Goal: Information Seeking & Learning: Learn about a topic

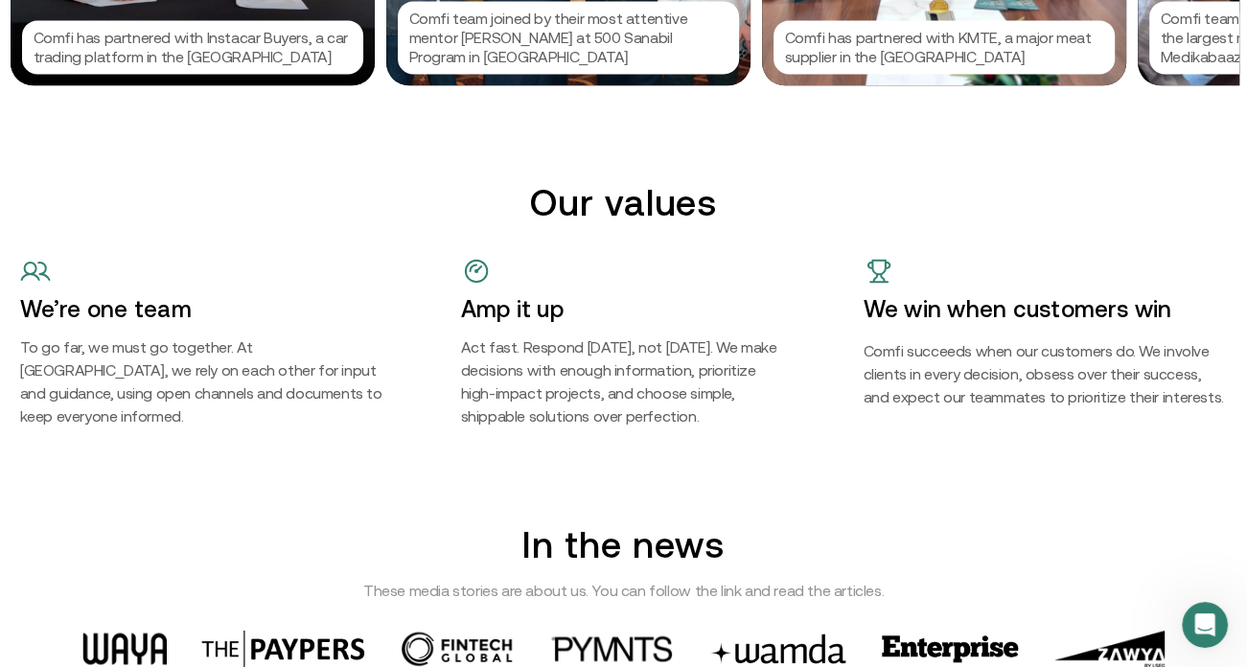
scroll to position [1917, 0]
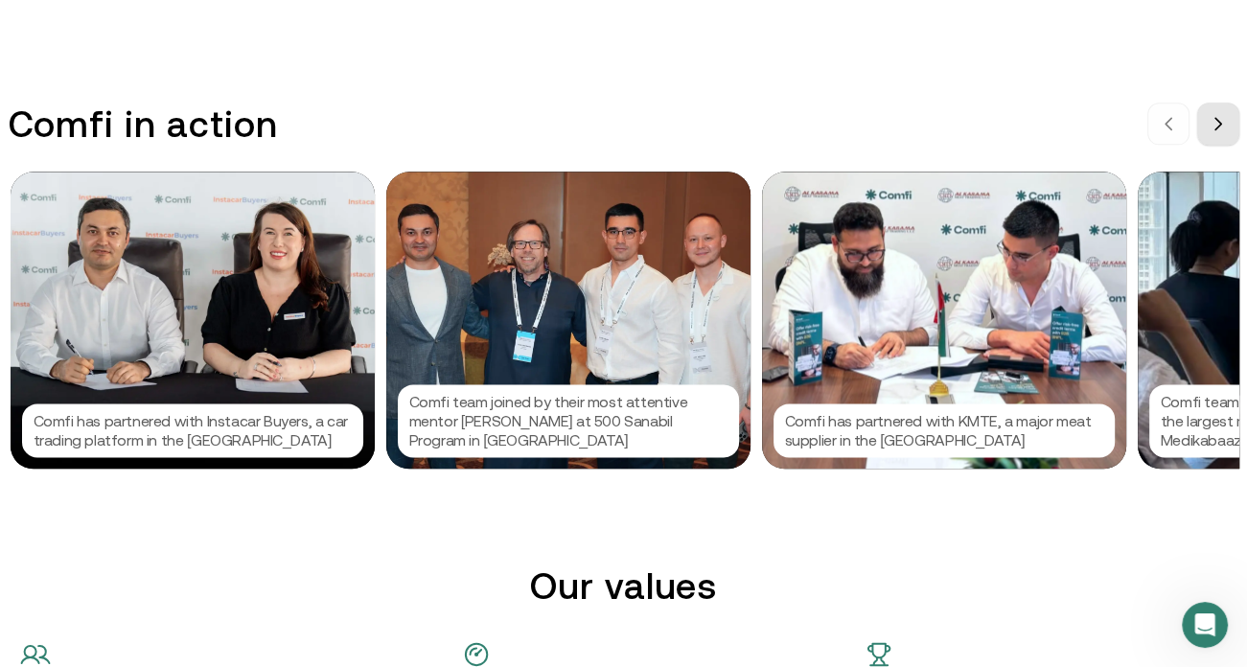
click at [1219, 127] on icon at bounding box center [1217, 123] width 15 height 15
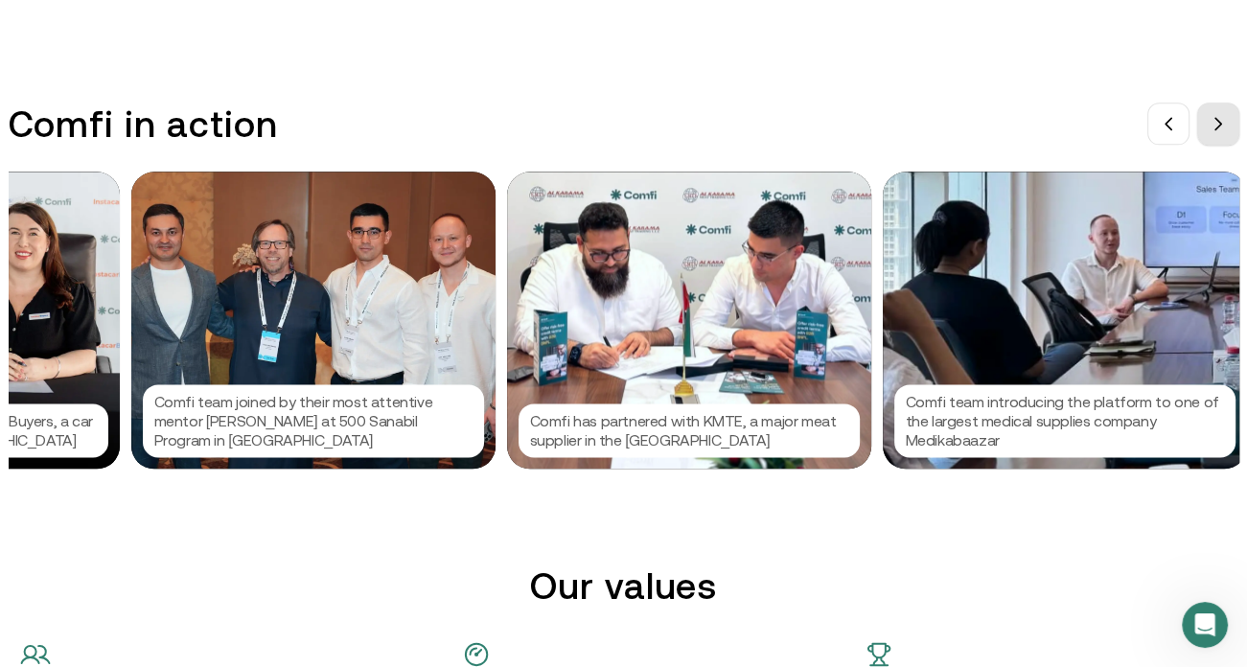
scroll to position [0, 287]
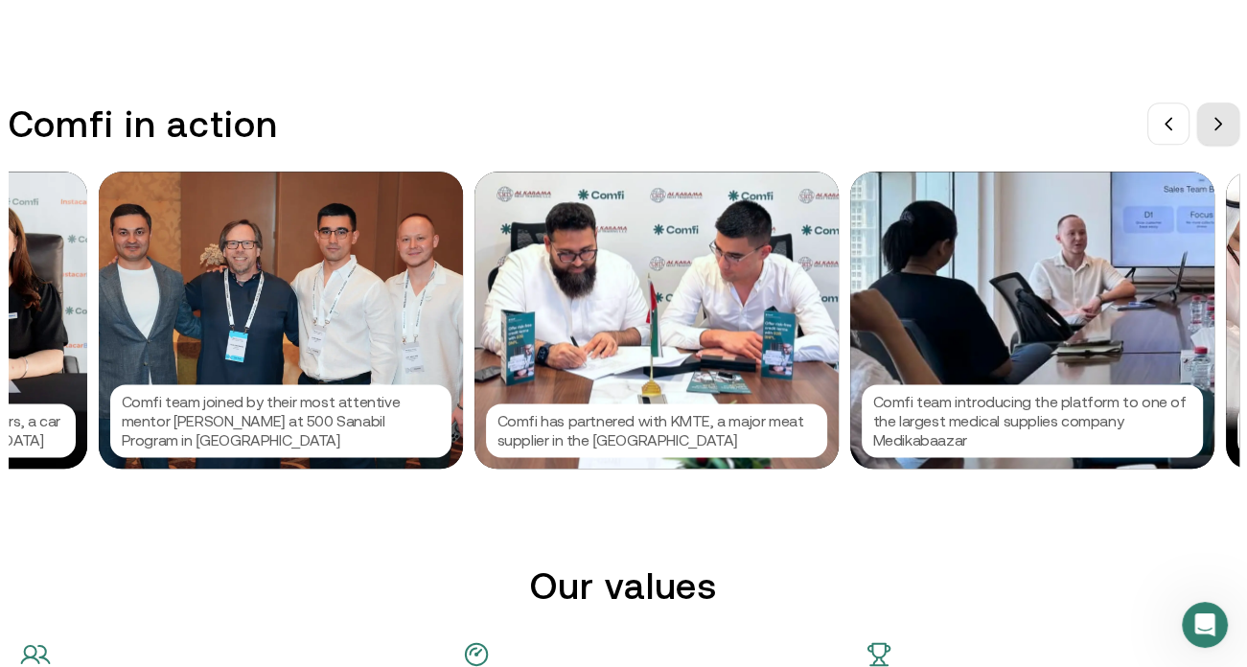
click at [1220, 127] on icon at bounding box center [1217, 123] width 15 height 15
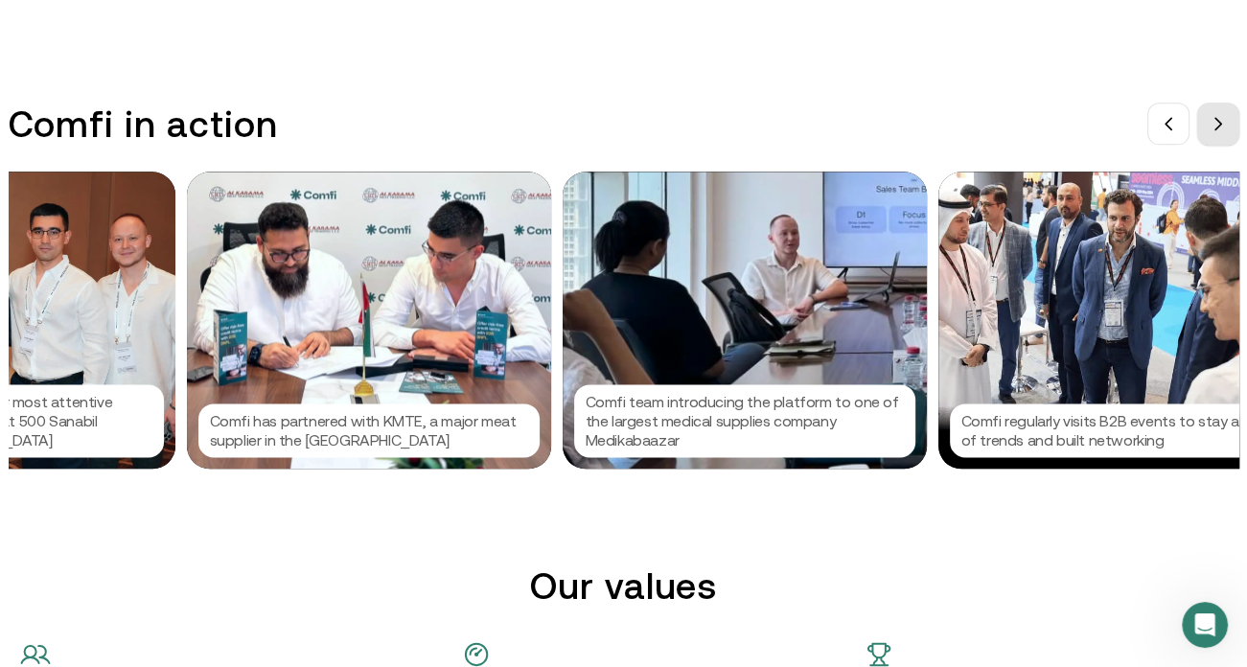
click at [1219, 129] on icon at bounding box center [1217, 123] width 15 height 15
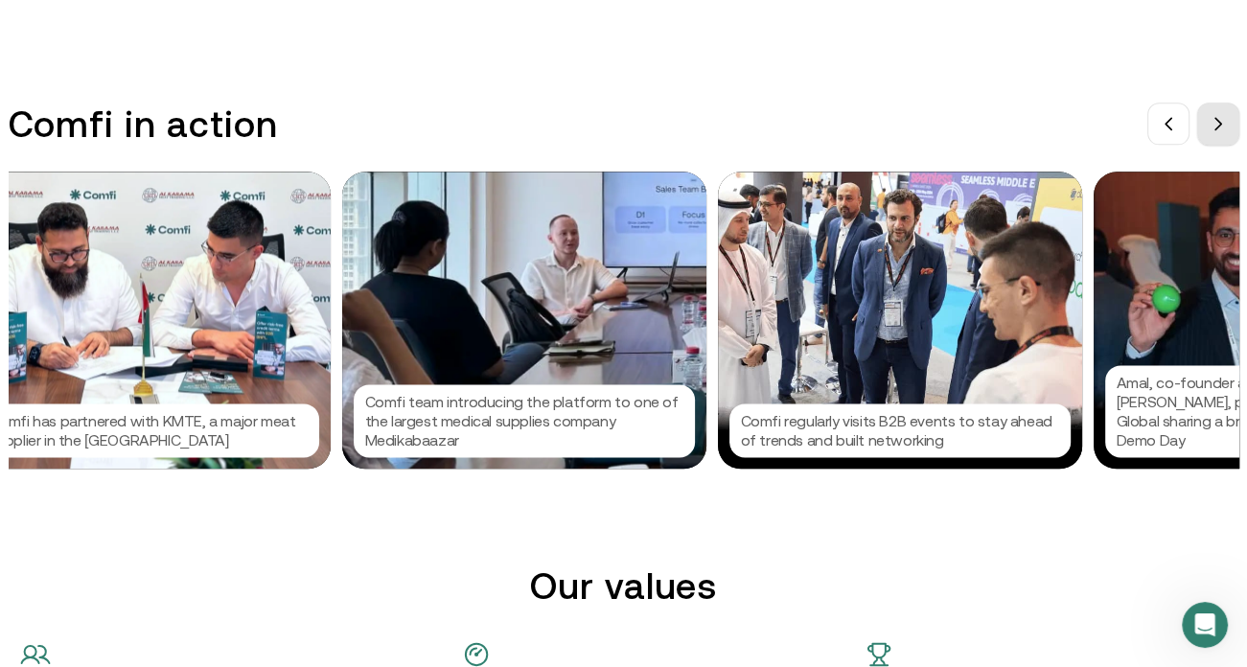
scroll to position [0, 862]
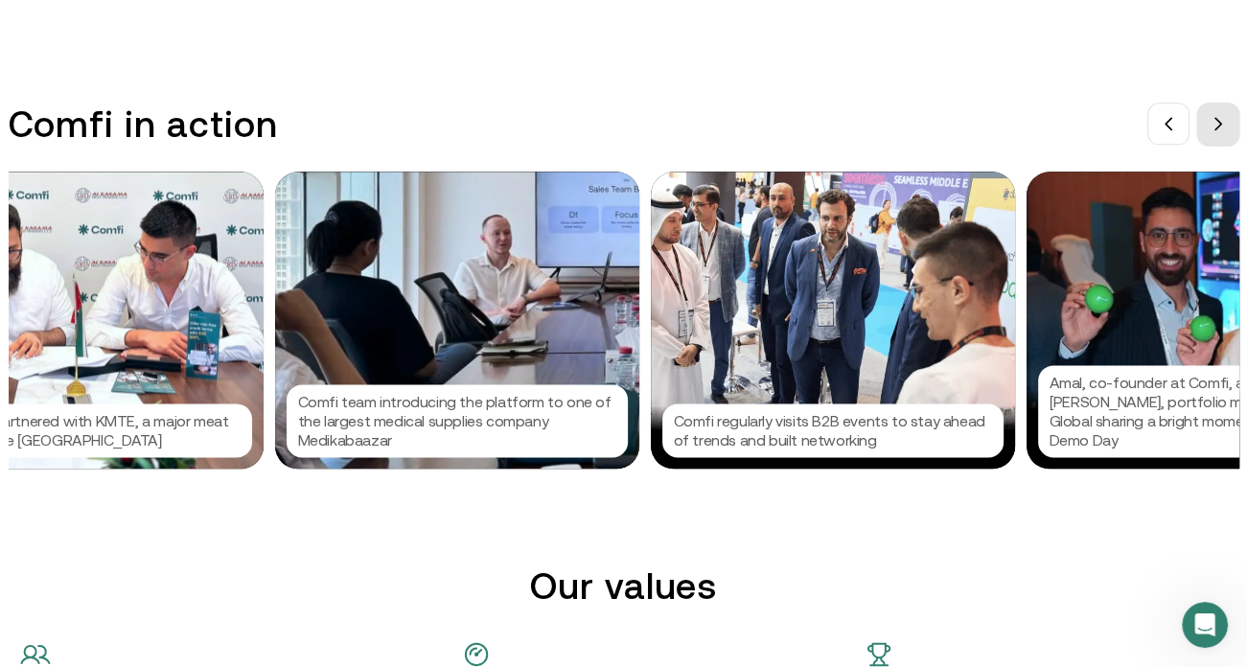
click at [1218, 129] on icon at bounding box center [1217, 123] width 15 height 15
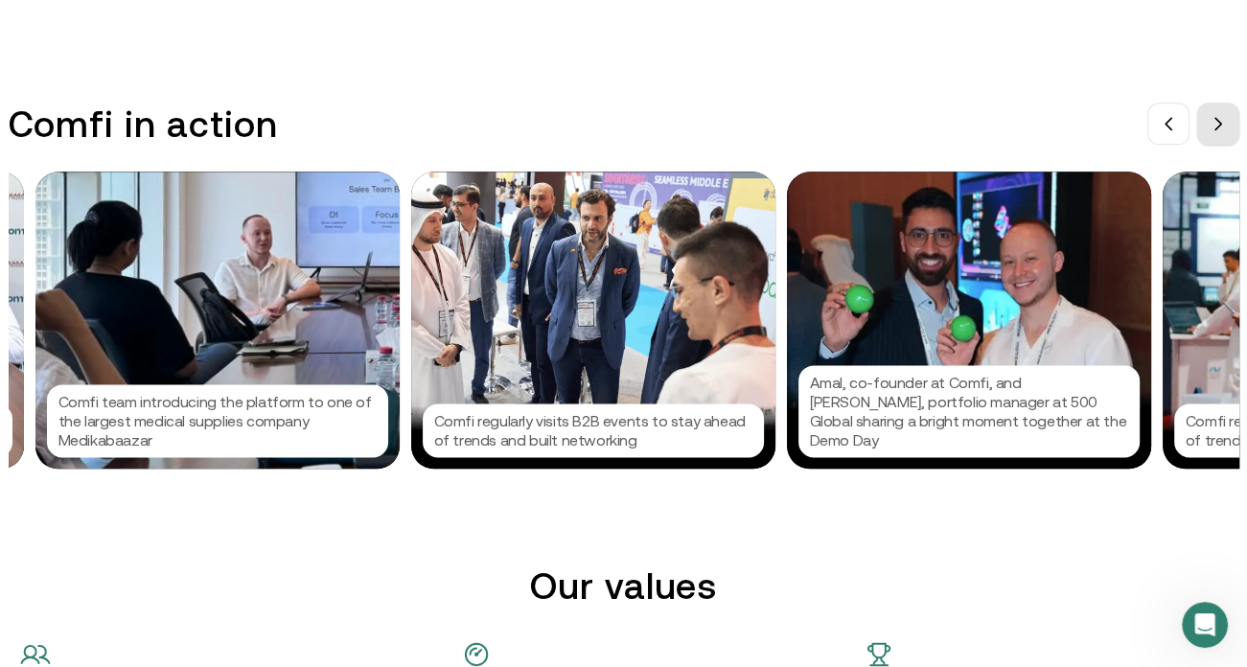
scroll to position [0, 1150]
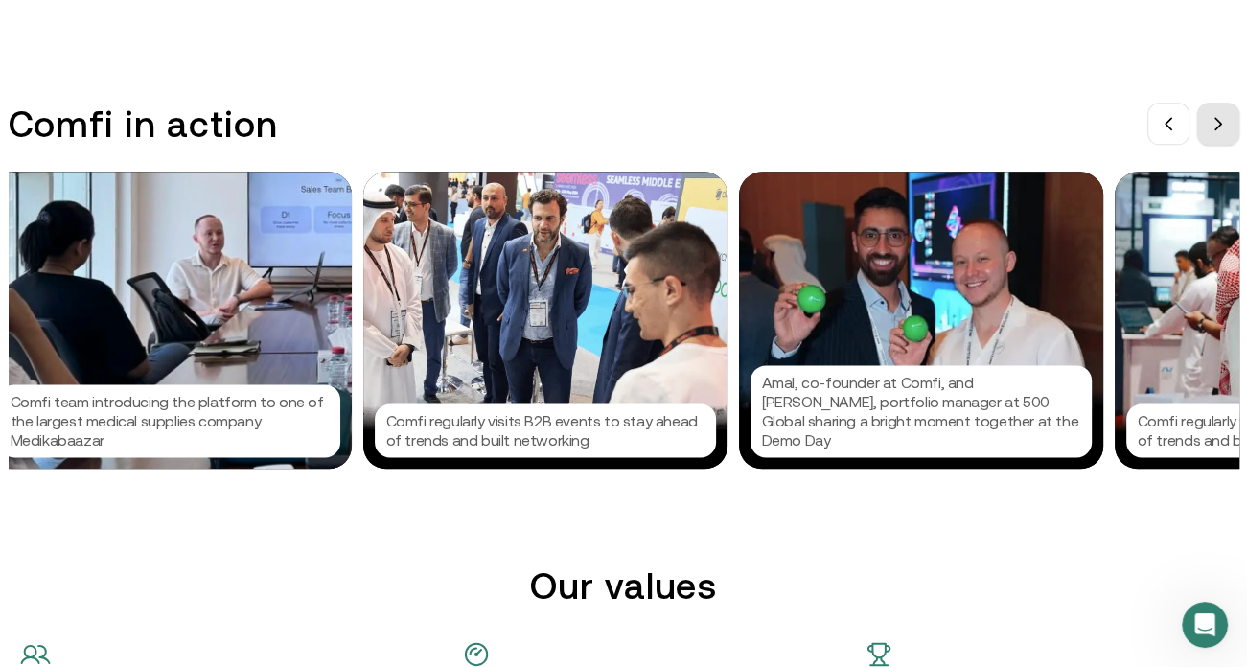
click at [1216, 129] on span at bounding box center [1217, 123] width 15 height 15
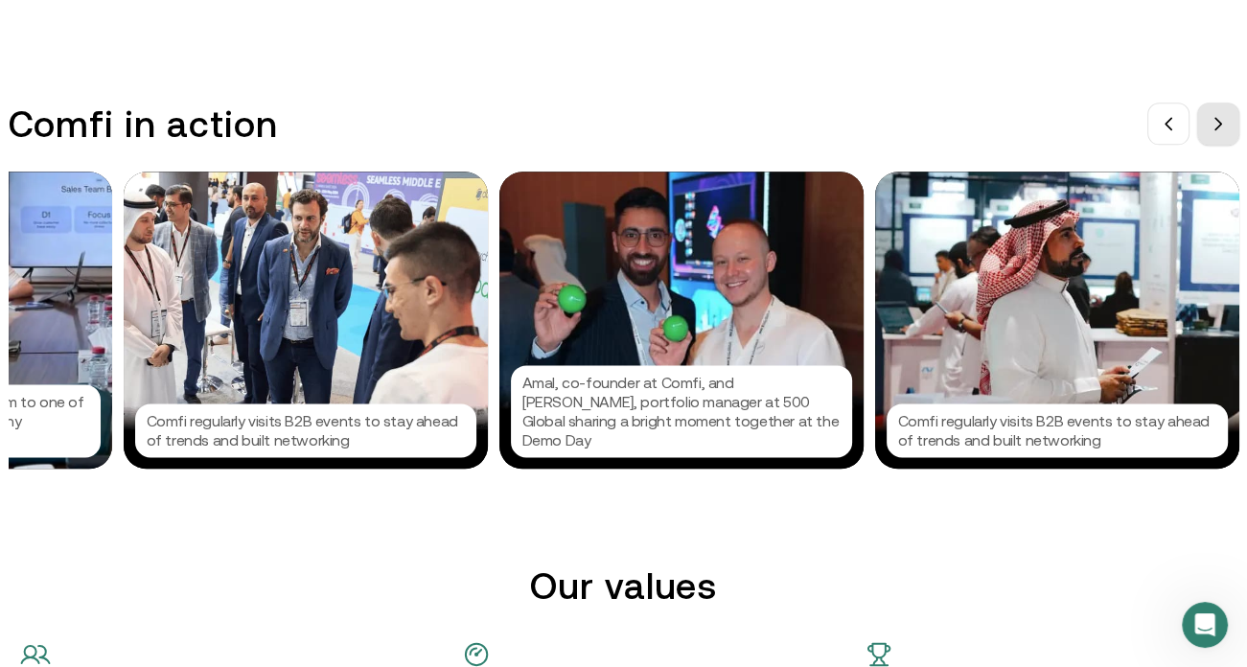
scroll to position [0, 1437]
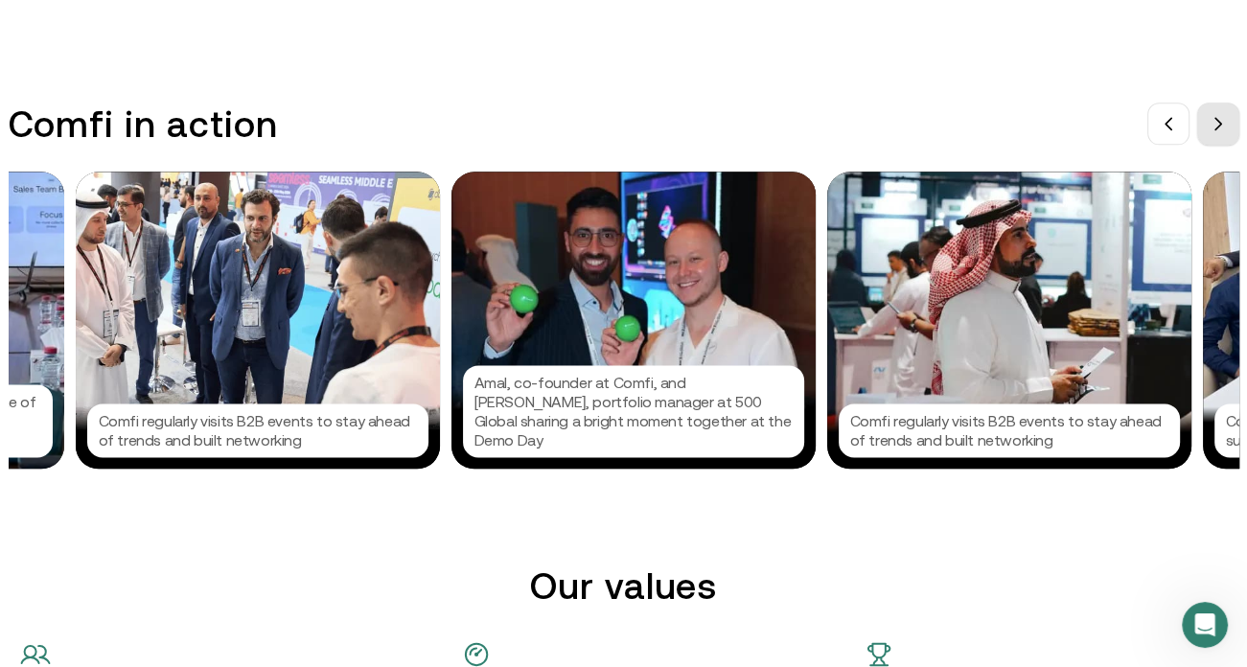
click at [1216, 129] on span at bounding box center [1217, 123] width 15 height 15
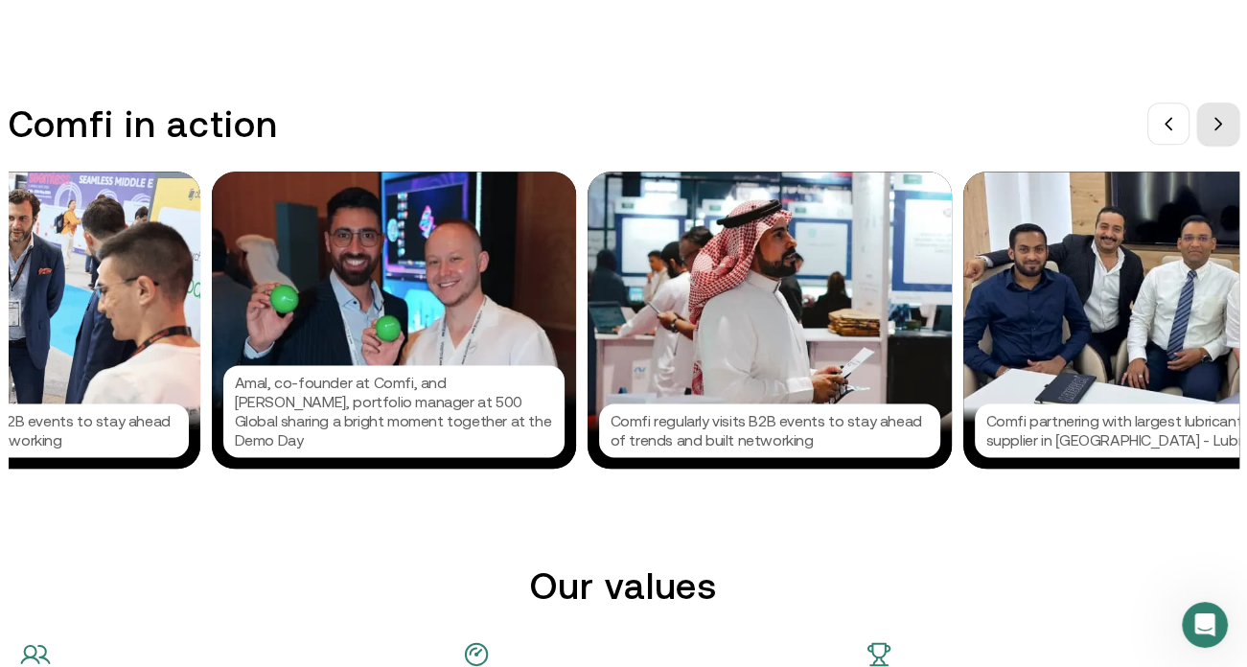
scroll to position [0, 1725]
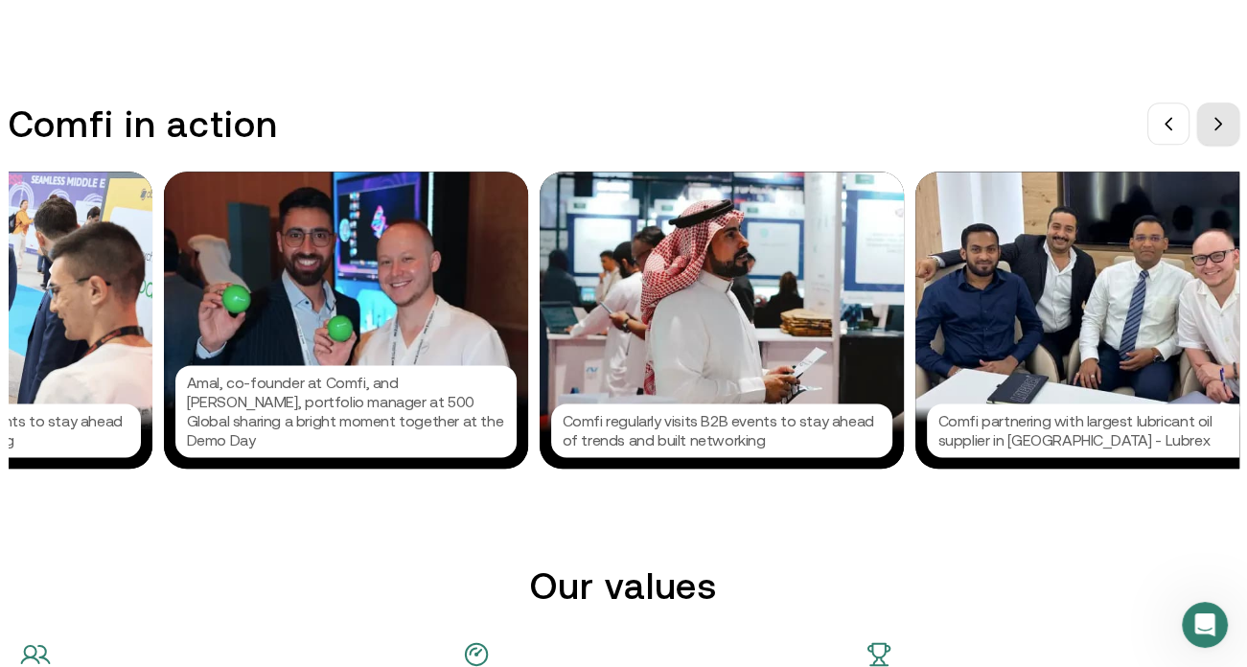
click at [1216, 127] on span at bounding box center [1217, 123] width 15 height 15
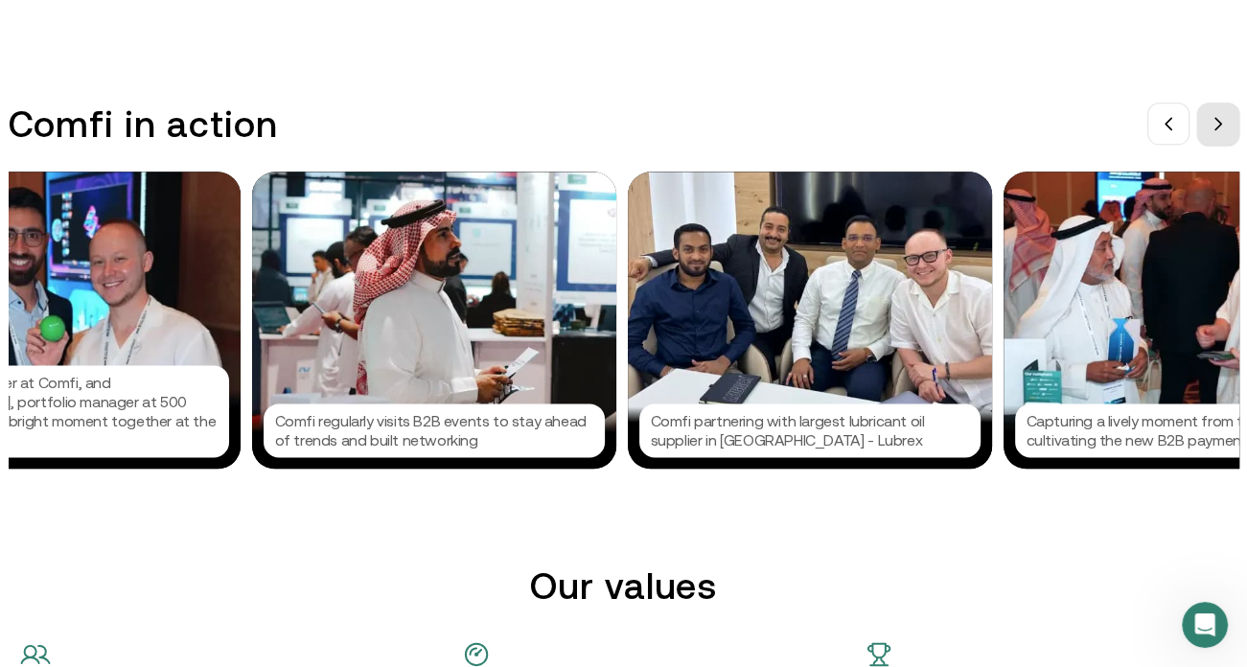
click at [1216, 127] on span at bounding box center [1217, 123] width 15 height 15
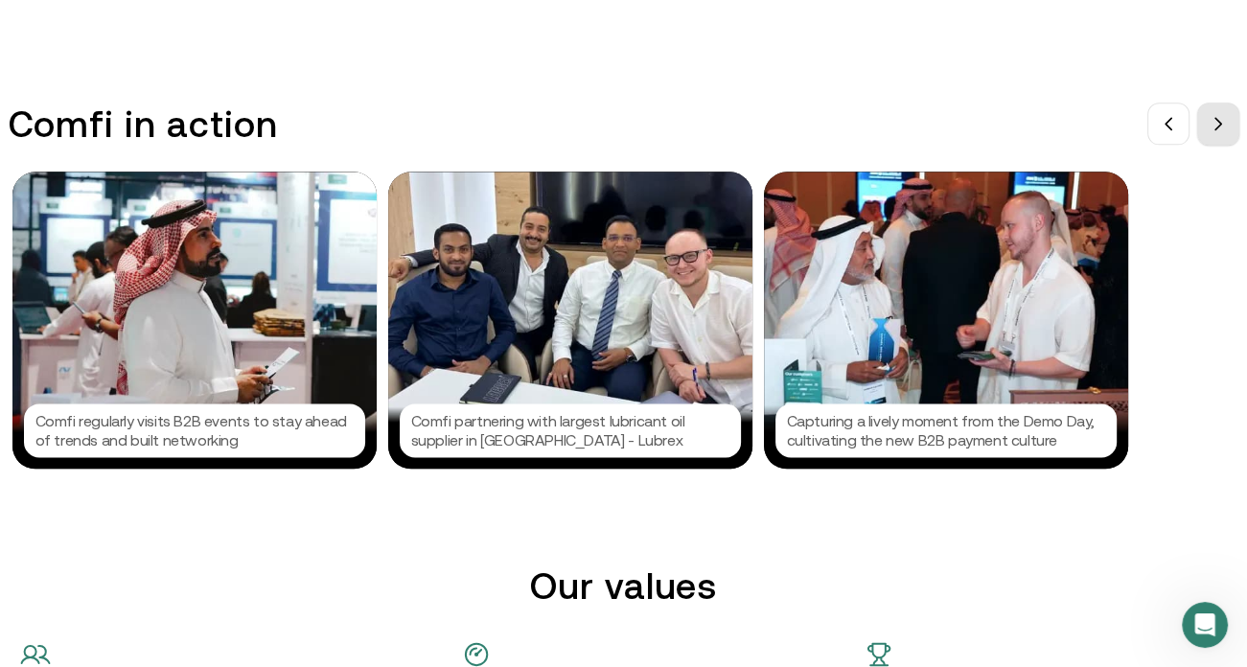
scroll to position [0, 2300]
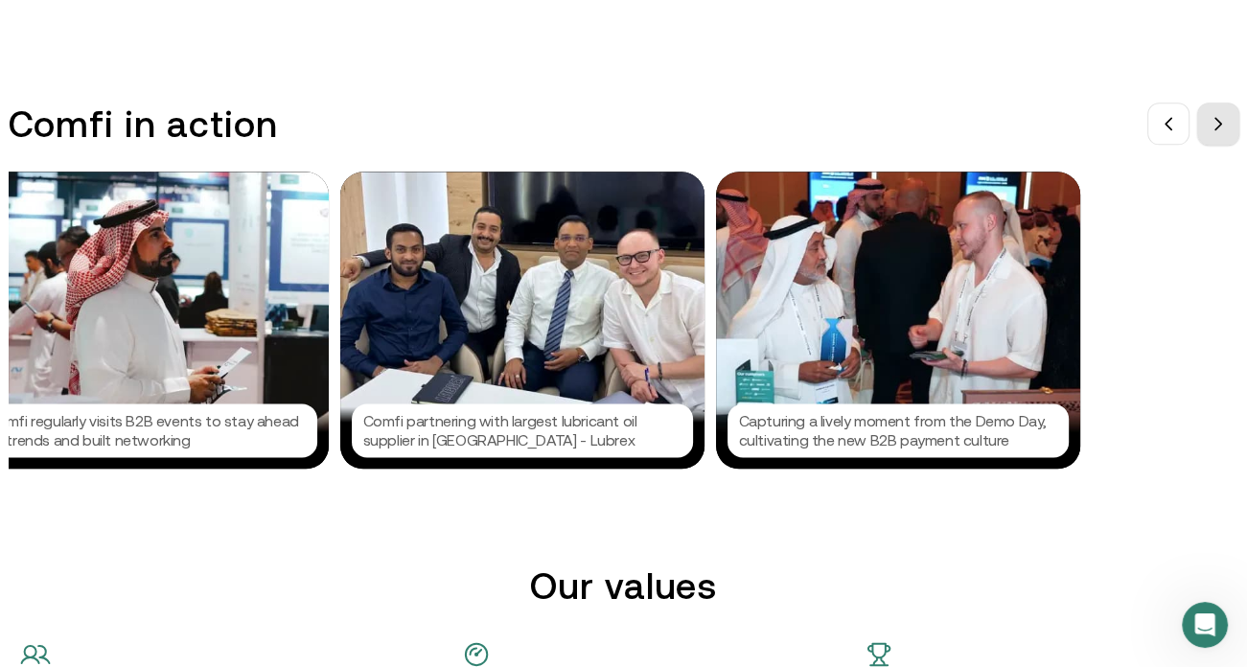
click at [1214, 123] on button at bounding box center [1218, 124] width 42 height 42
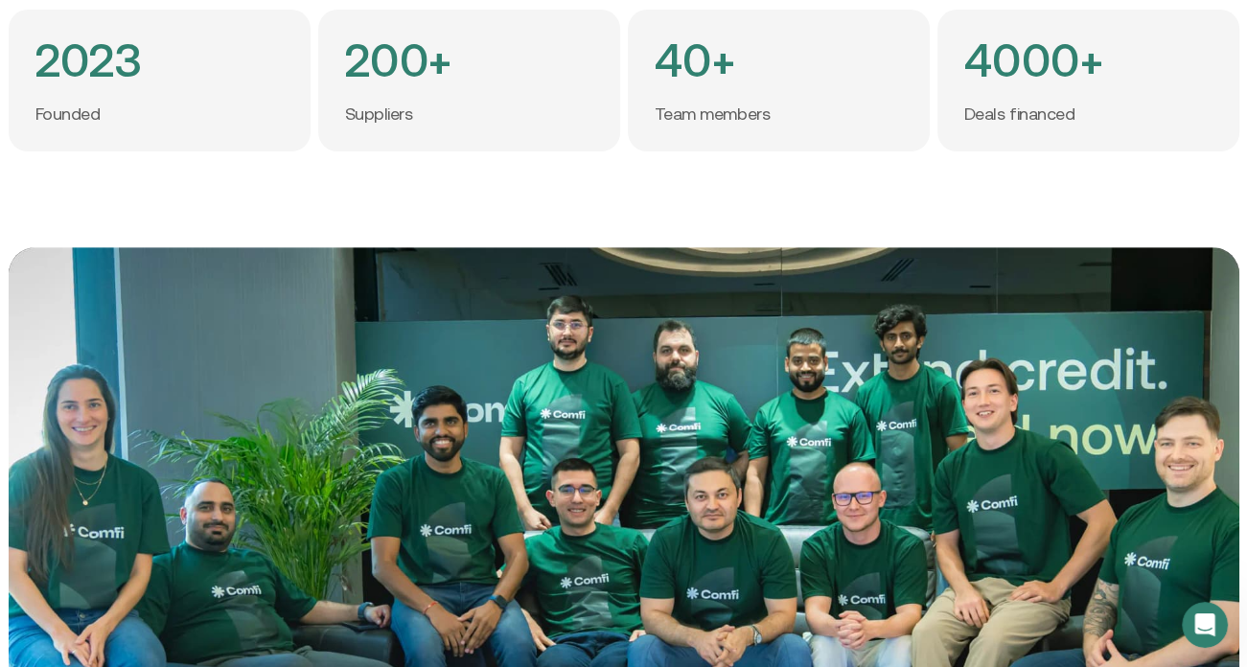
scroll to position [0, 0]
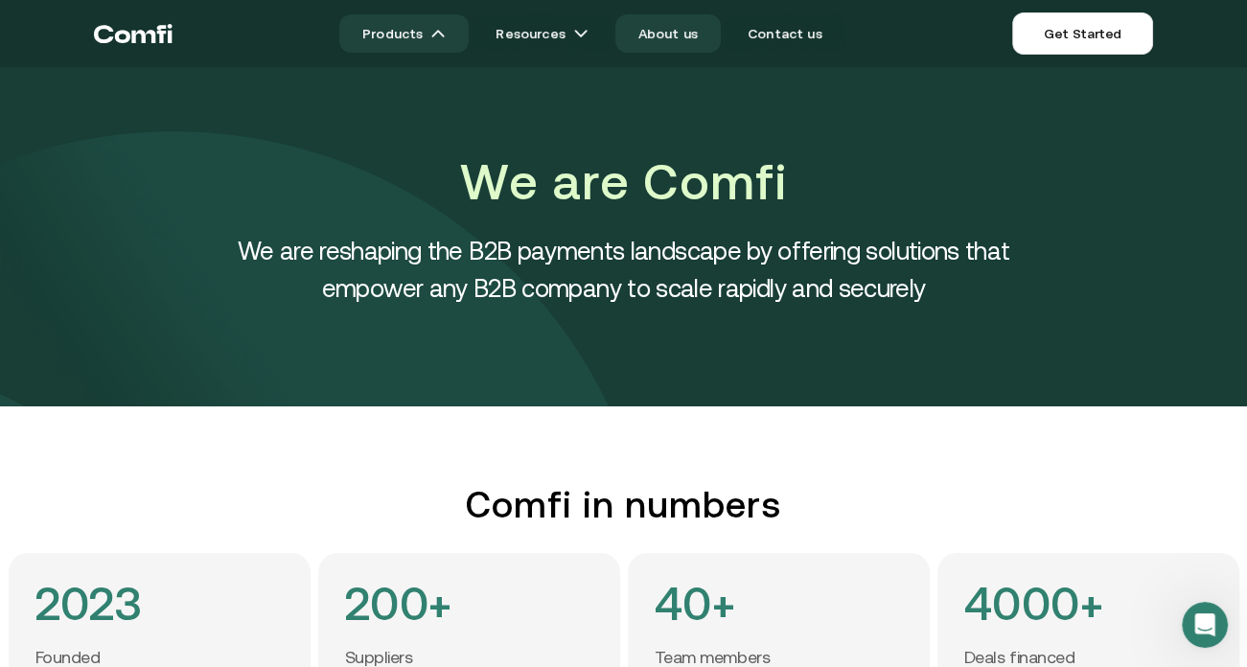
click at [446, 36] on img at bounding box center [437, 33] width 15 height 15
click at [446, 39] on img at bounding box center [437, 33] width 15 height 15
click at [446, 33] on img at bounding box center [437, 33] width 15 height 15
